Goal: Transaction & Acquisition: Download file/media

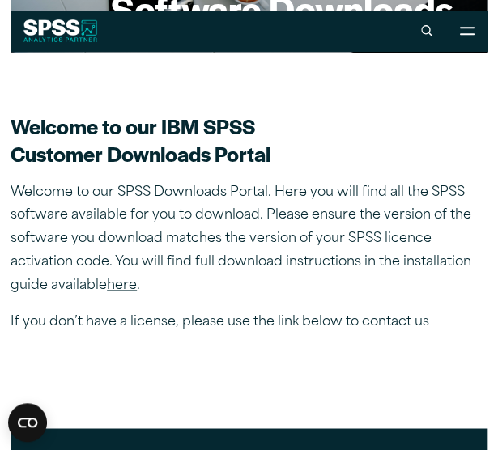
scroll to position [286, 0]
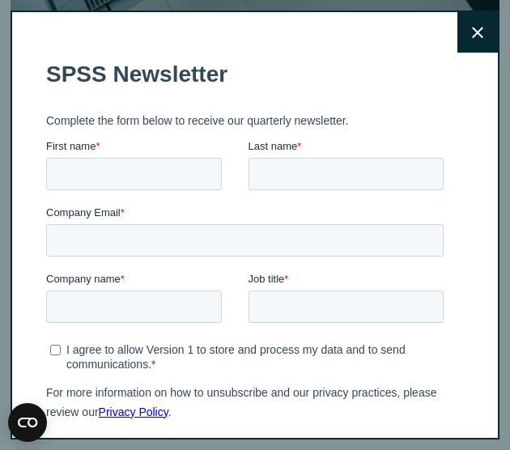
click at [469, 12] on button "Close" at bounding box center [478, 32] width 41 height 41
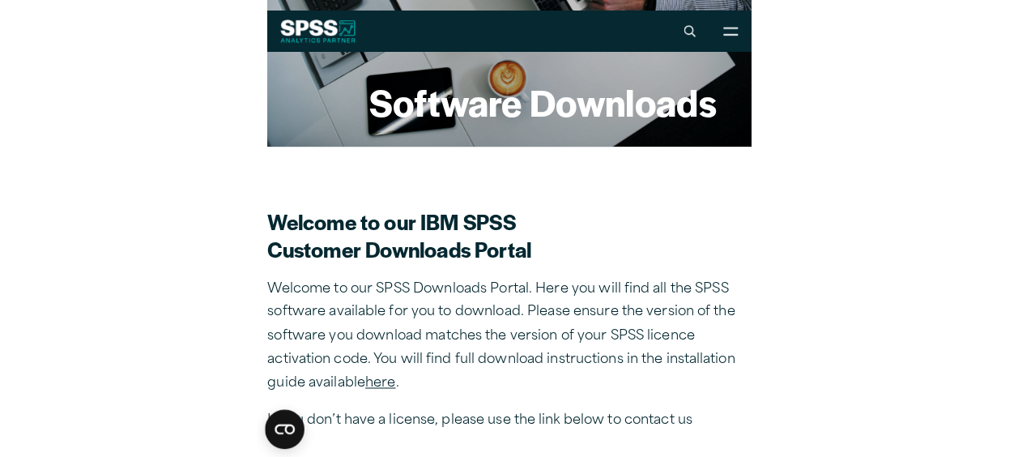
scroll to position [240, 0]
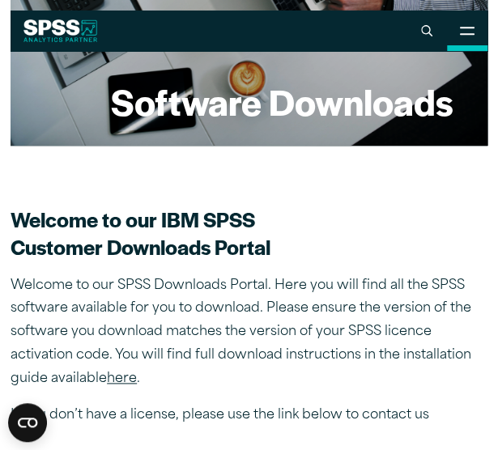
click at [478, 28] on button "Open Site Menu" at bounding box center [467, 31] width 41 height 41
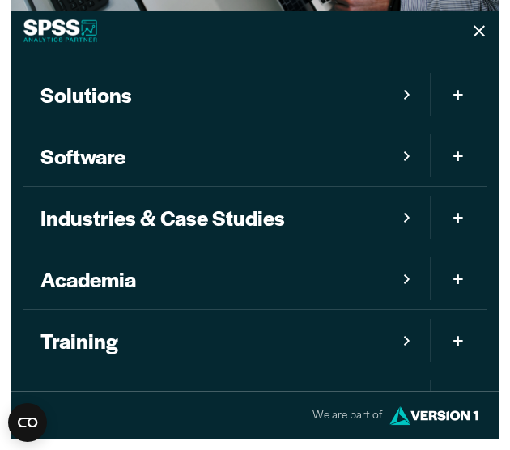
click at [452, 152] on span "Mobile version of site main menu" at bounding box center [458, 156] width 13 height 26
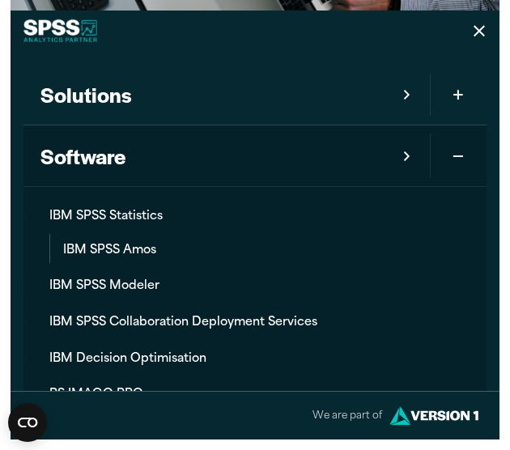
click at [452, 152] on span "Mobile version of site main menu" at bounding box center [458, 156] width 13 height 26
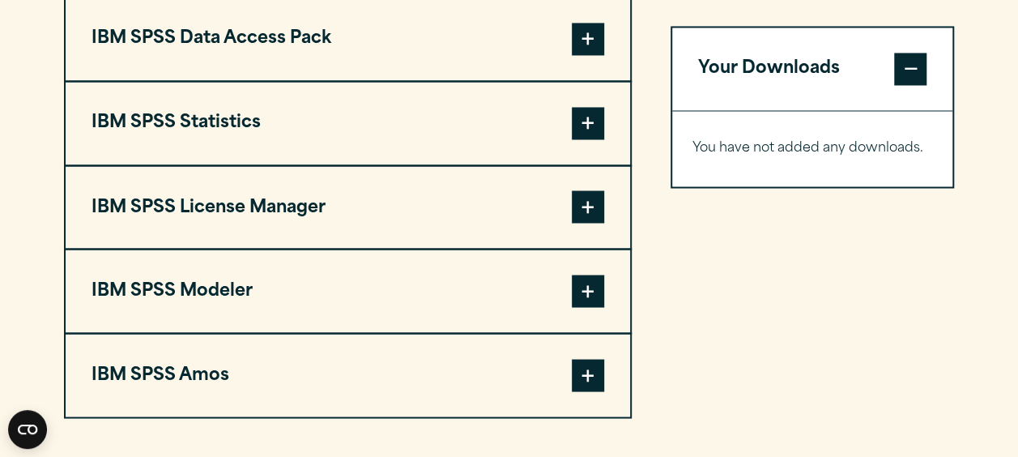
scroll to position [1315, 0]
click at [583, 131] on span at bounding box center [588, 124] width 32 height 32
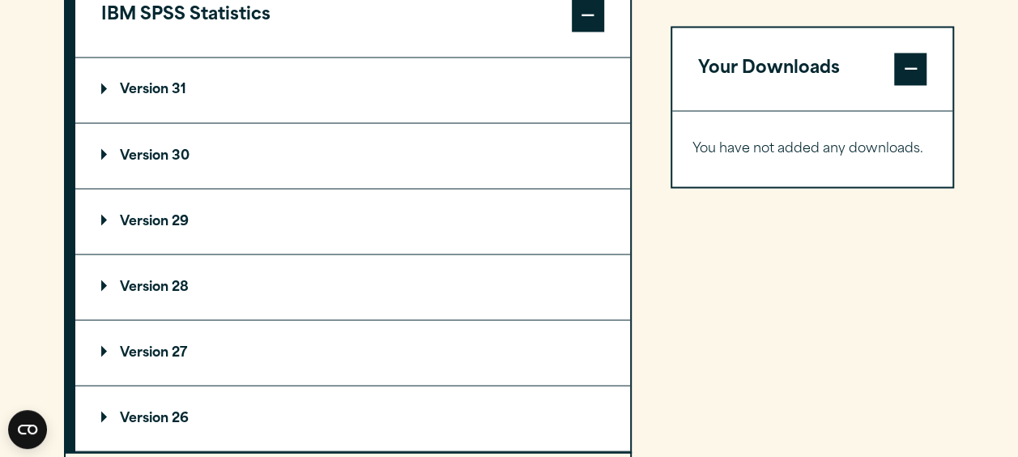
scroll to position [1425, 0]
click at [160, 210] on summary "Version 29" at bounding box center [352, 220] width 555 height 65
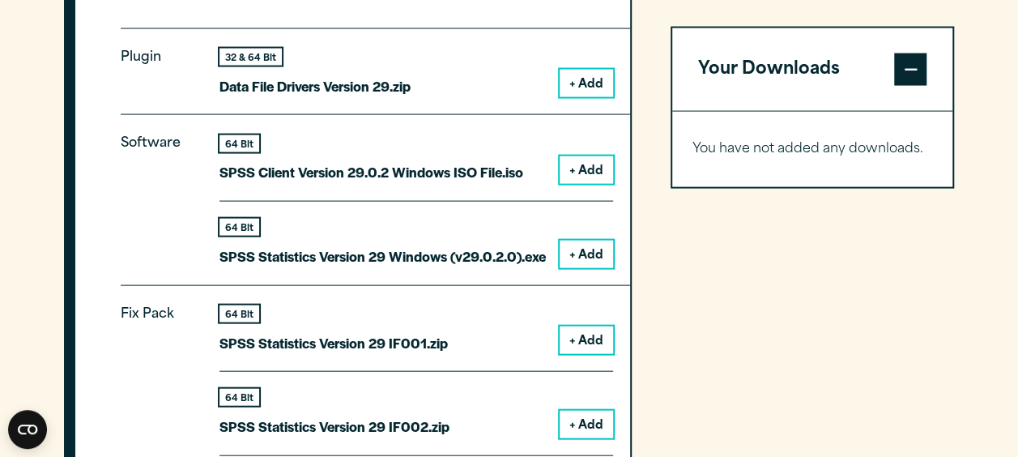
scroll to position [1648, 0]
click at [594, 162] on button "+ Add" at bounding box center [586, 171] width 53 height 28
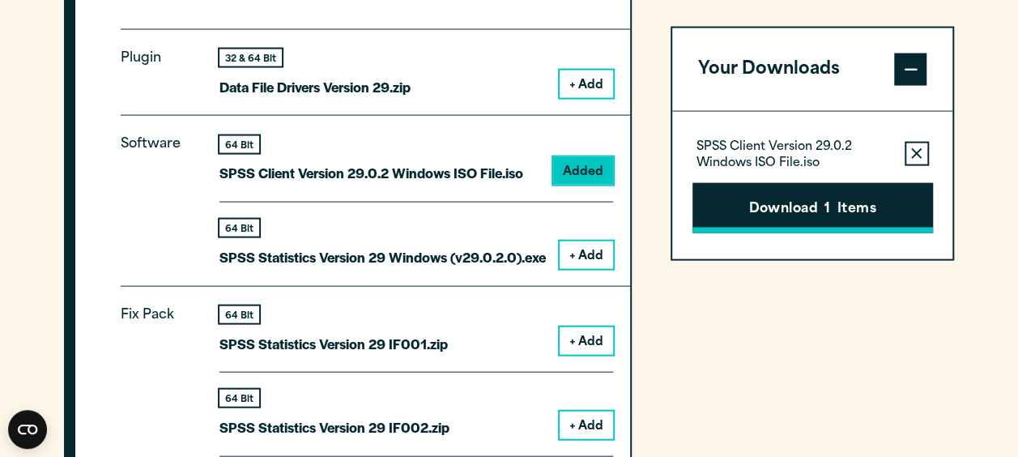
click at [789, 220] on button "Download 1 Items" at bounding box center [813, 207] width 241 height 50
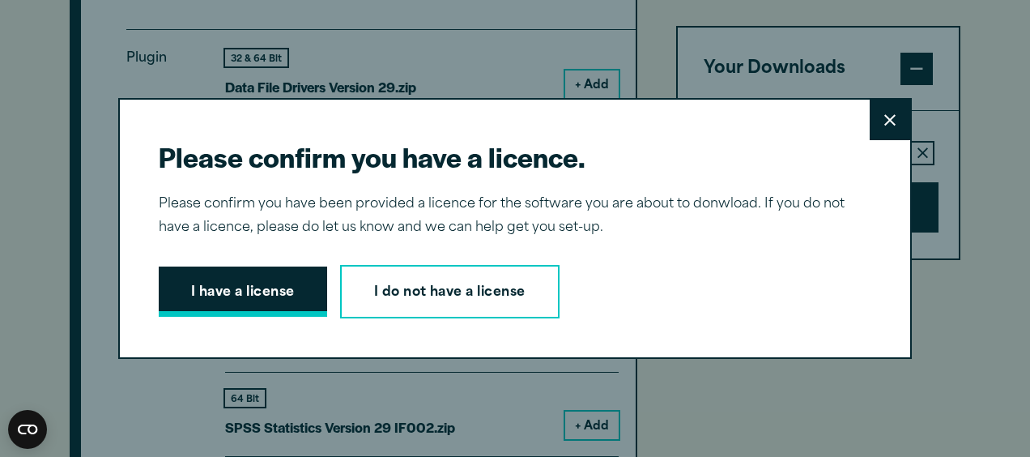
click at [235, 277] on button "I have a license" at bounding box center [243, 291] width 168 height 50
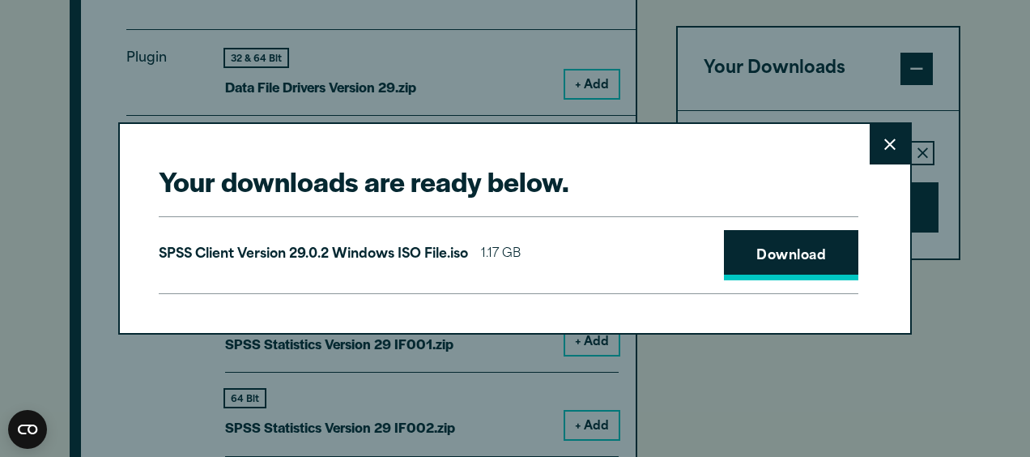
click at [778, 268] on link "Download" at bounding box center [791, 255] width 134 height 50
click at [888, 141] on icon at bounding box center [890, 144] width 11 height 11
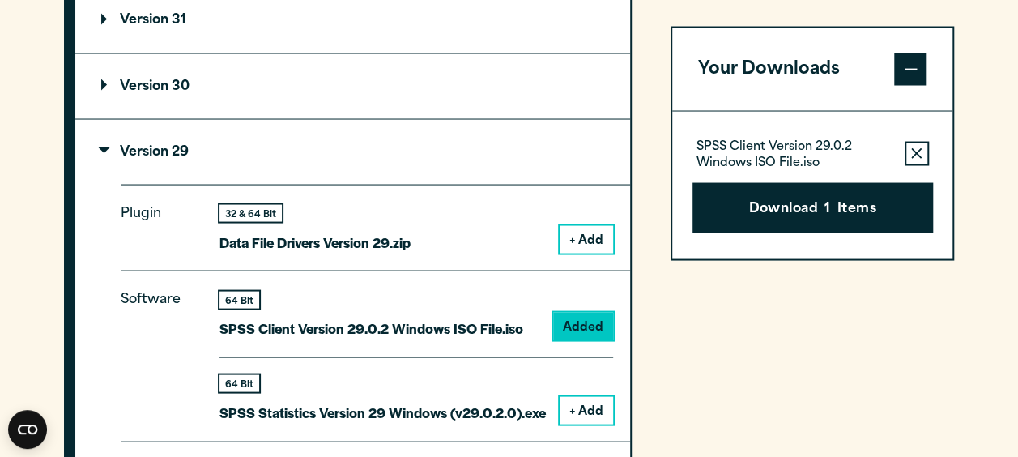
scroll to position [1473, 0]
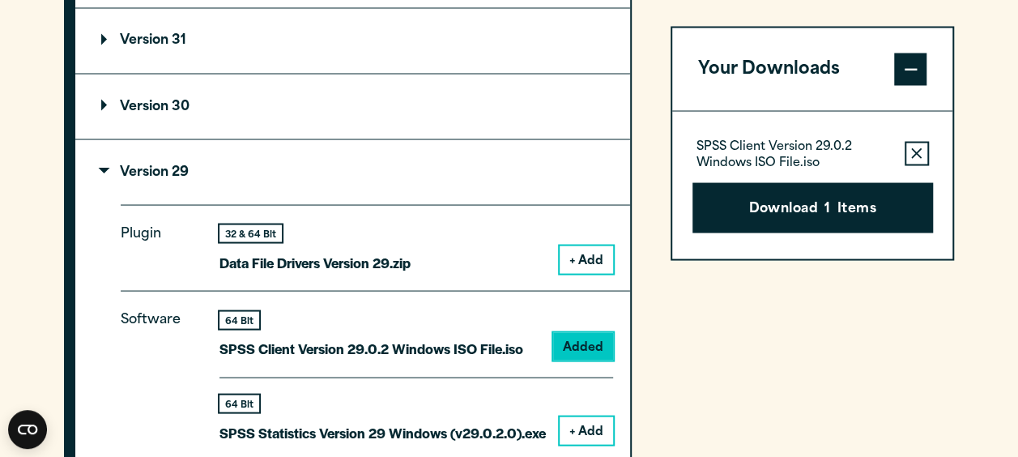
click at [580, 249] on button "+ Add" at bounding box center [586, 259] width 53 height 28
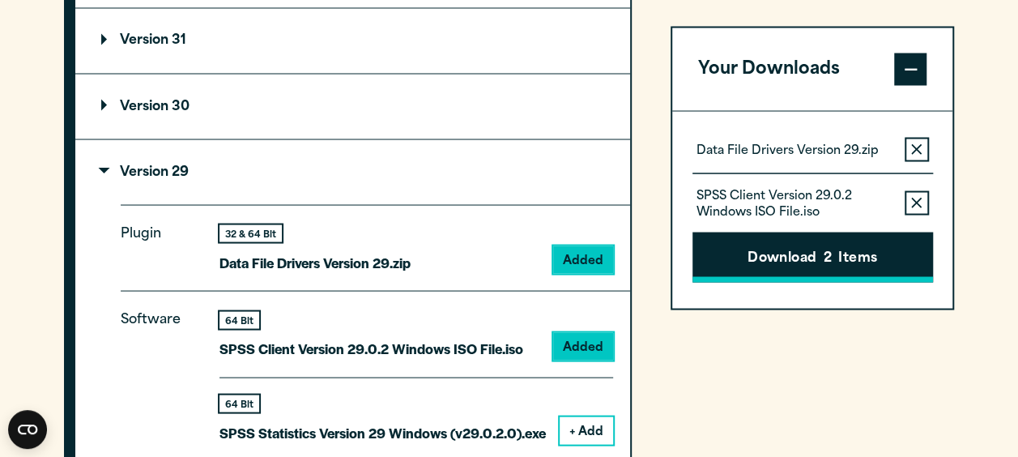
click at [795, 256] on button "Download 2 Items" at bounding box center [813, 257] width 241 height 50
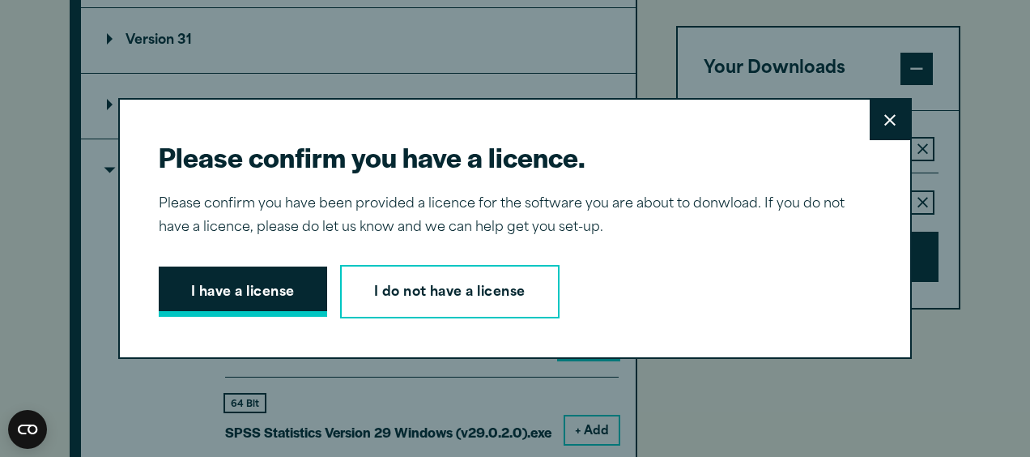
click at [283, 298] on button "I have a license" at bounding box center [243, 291] width 168 height 50
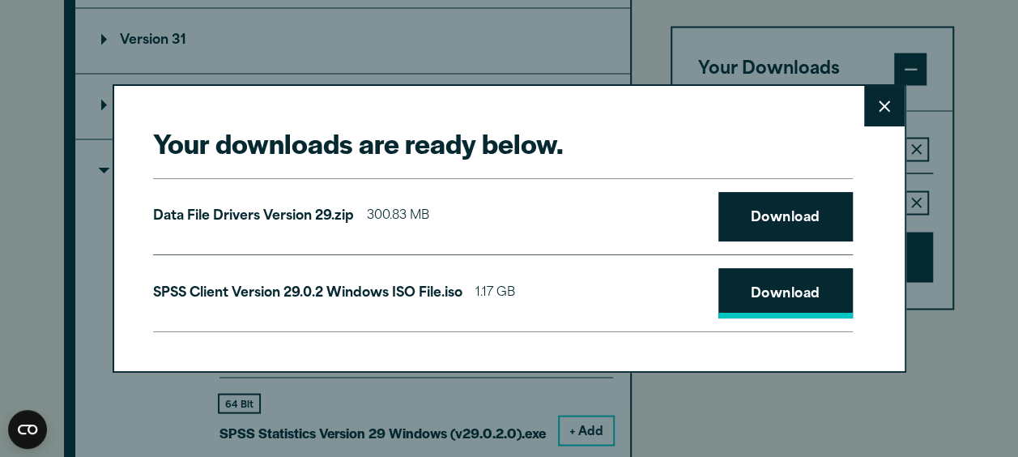
click at [755, 284] on link "Download" at bounding box center [785, 293] width 134 height 50
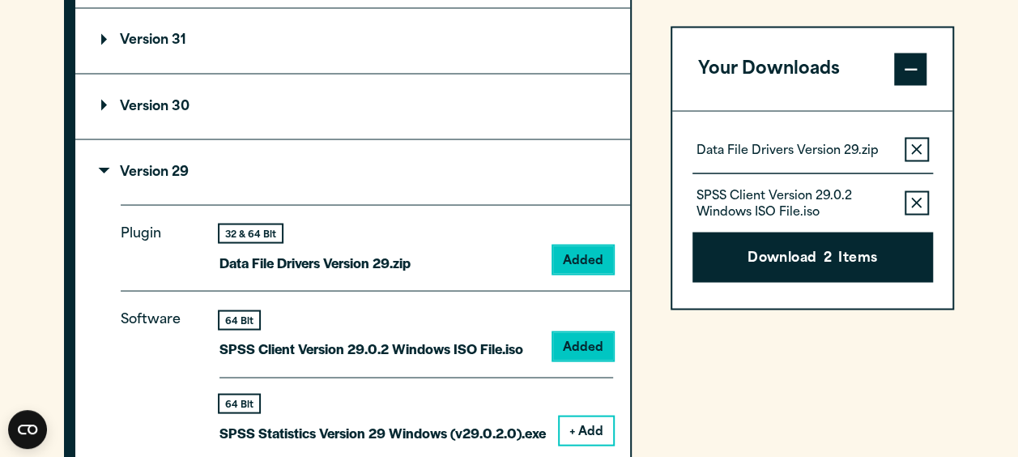
click at [1001, 39] on div "Your downloads are ready below. Close Data File Drivers Version 29.zip 300.83 M…" at bounding box center [509, 228] width 1018 height 457
